Goal: Information Seeking & Learning: Learn about a topic

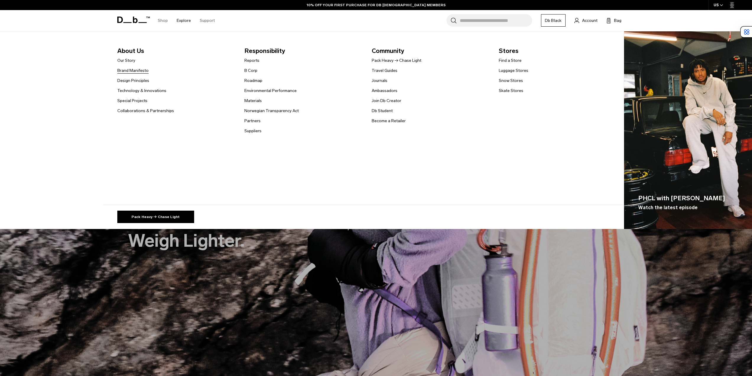
click at [137, 71] on link "Brand Manifesto" at bounding box center [132, 70] width 31 height 6
